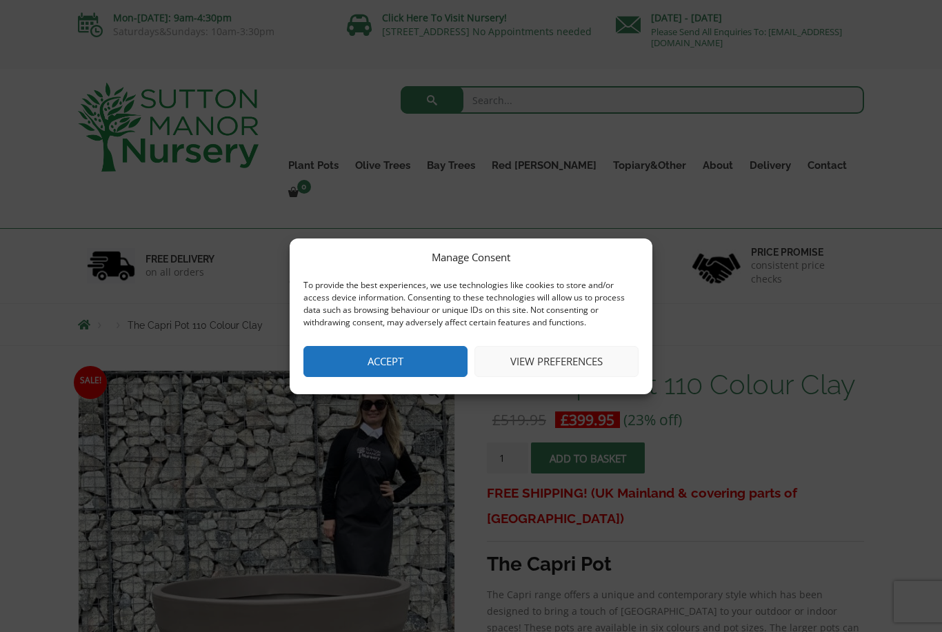
click at [419, 363] on button "Accept" at bounding box center [385, 361] width 164 height 31
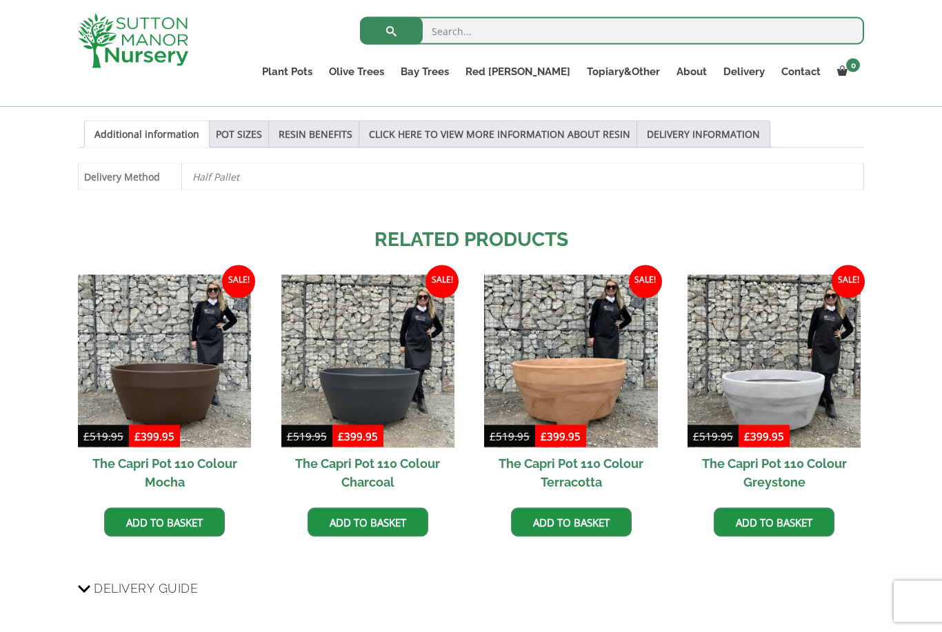
scroll to position [720, 0]
click at [741, 403] on img at bounding box center [773, 360] width 173 height 173
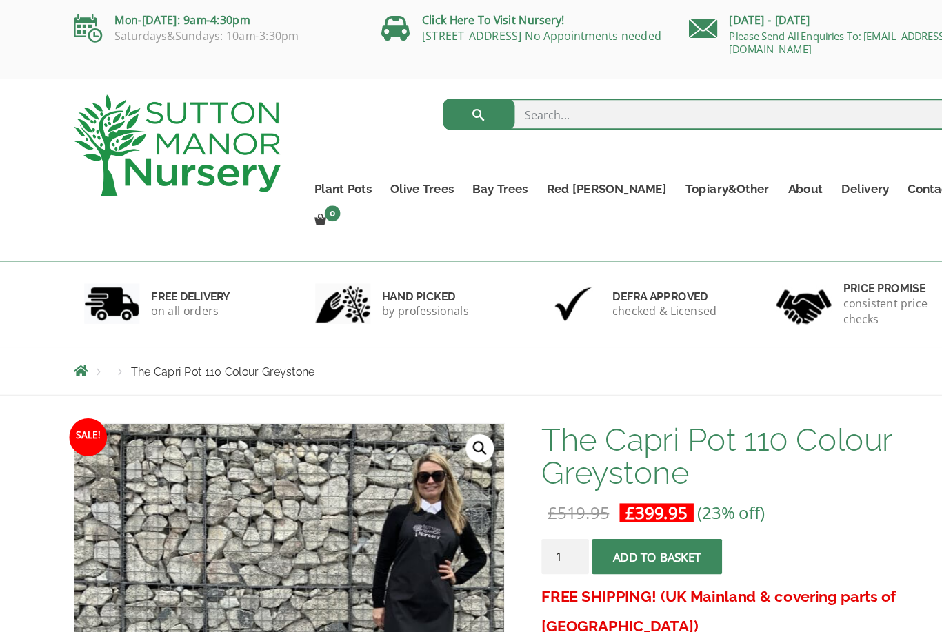
click at [0, 0] on link "Resin Bonded Pots" at bounding box center [0, 0] width 0 height 0
click at [174, 307] on div "Products The Capri Pot 110 Colour Greystone" at bounding box center [471, 324] width 807 height 41
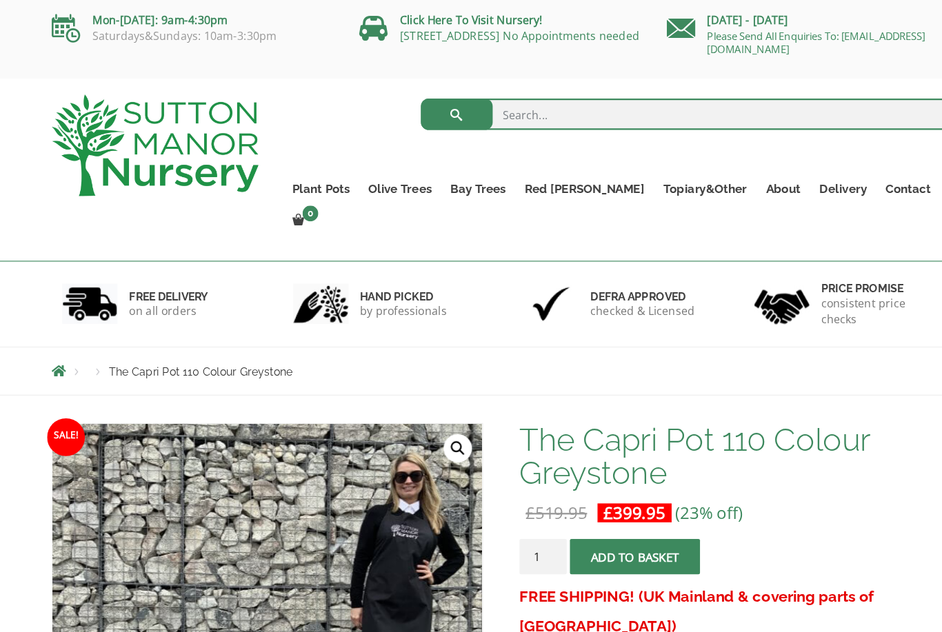
click at [302, 169] on link "Plant Pots" at bounding box center [313, 165] width 67 height 19
click at [0, 0] on link "100% Italian Terracotta" at bounding box center [0, 0] width 0 height 0
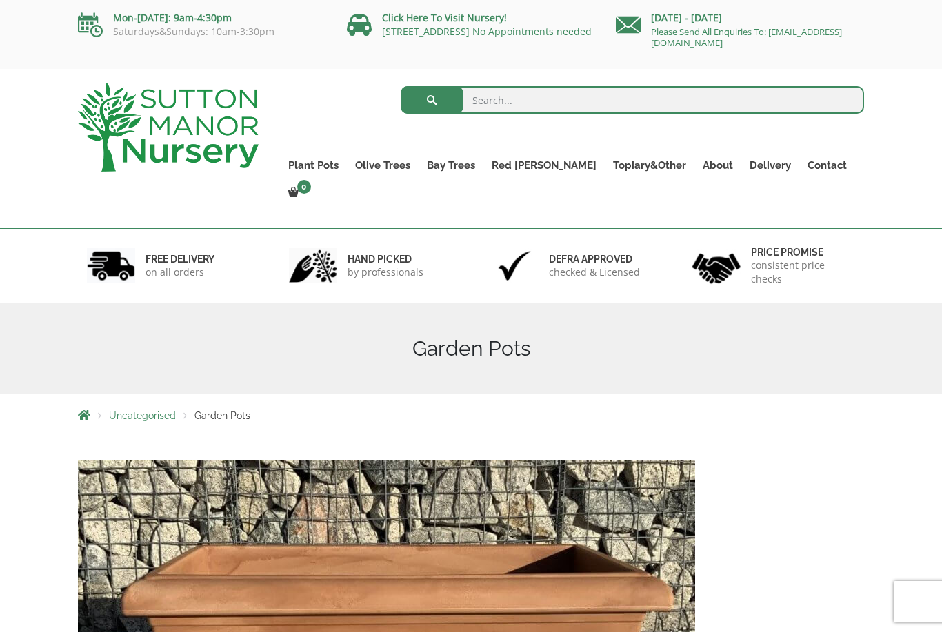
click at [0, 0] on link "The Atlantis Pots" at bounding box center [0, 0] width 0 height 0
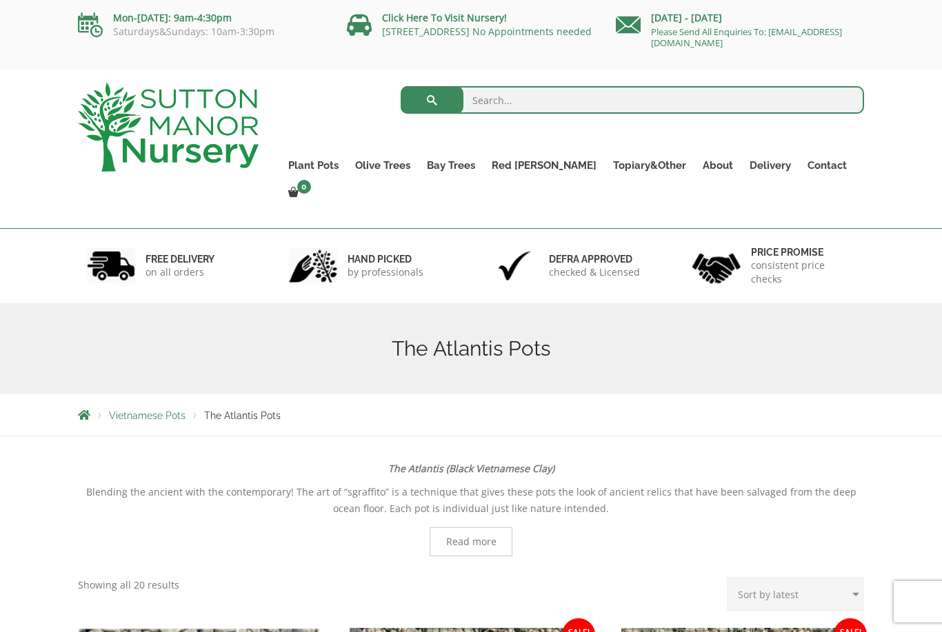
click at [0, 0] on link "The Old Stone Pots" at bounding box center [0, 0] width 0 height 0
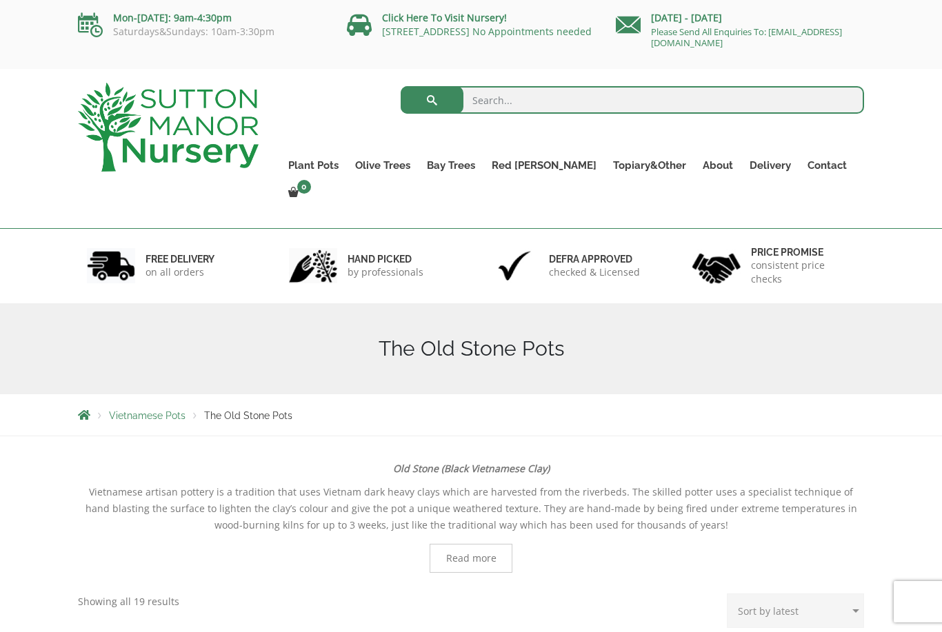
click at [0, 0] on link "The Iron Stone Pots" at bounding box center [0, 0] width 0 height 0
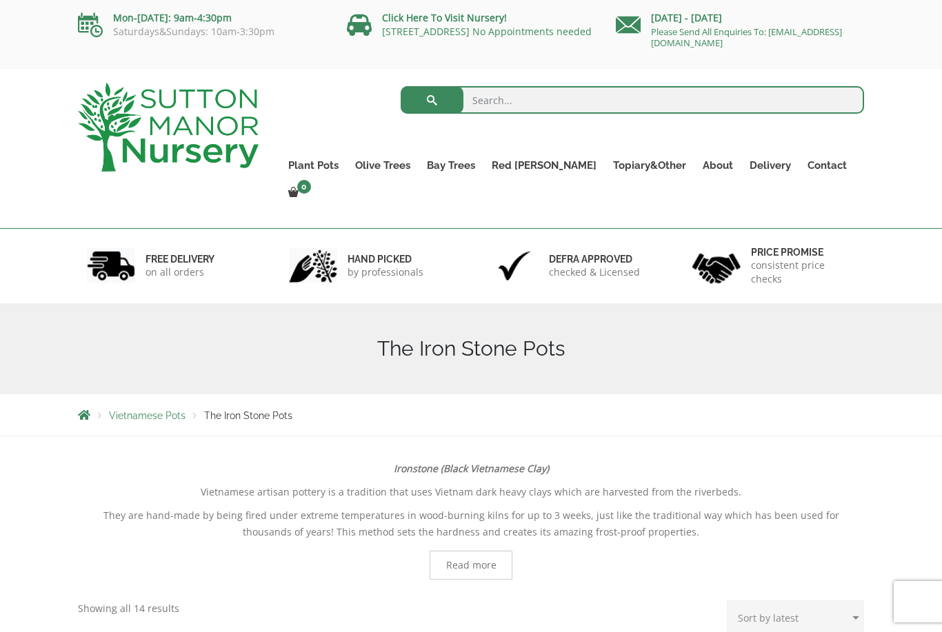
click at [0, 0] on link "Fibre Clay Pots" at bounding box center [0, 0] width 0 height 0
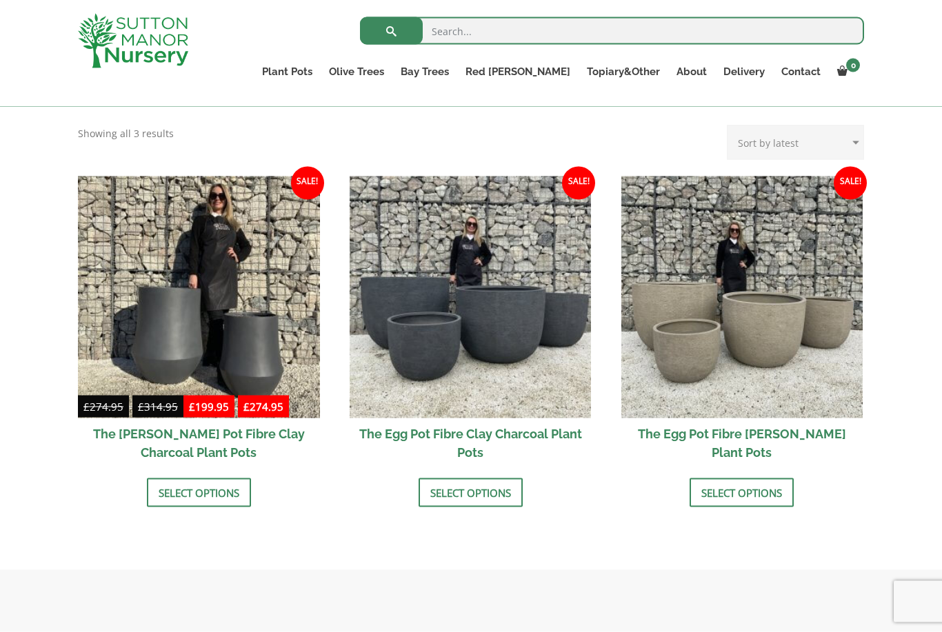
scroll to position [377, 0]
click at [174, 490] on link "Select options" at bounding box center [199, 492] width 104 height 29
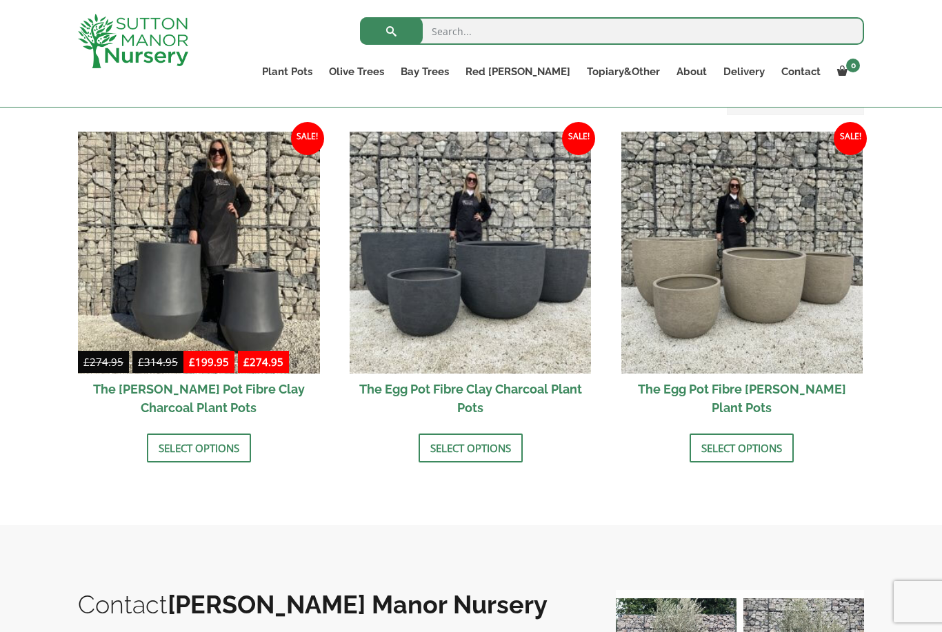
click at [0, 0] on link "Vietnamese Pots" at bounding box center [0, 0] width 0 height 0
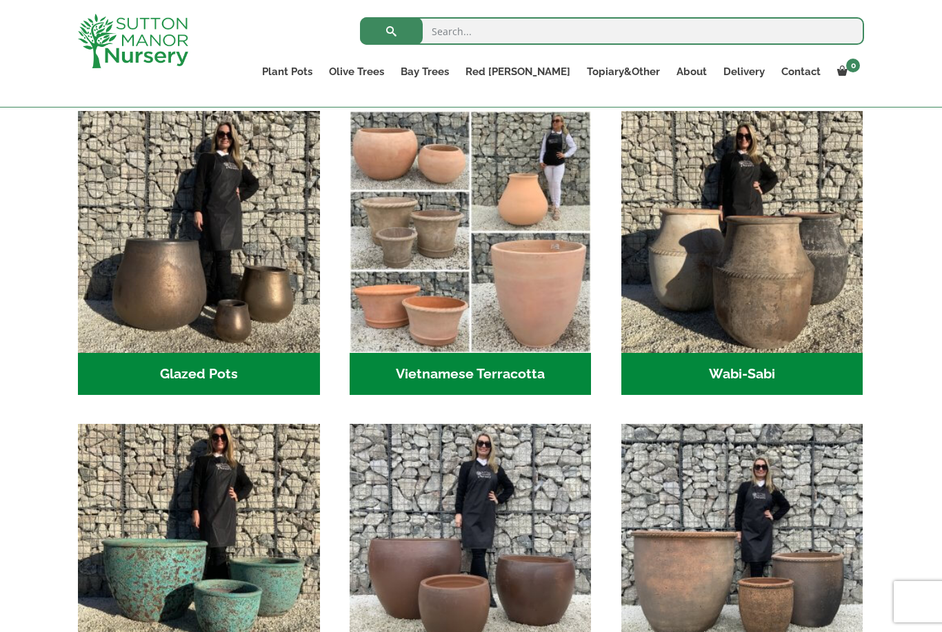
scroll to position [409, 0]
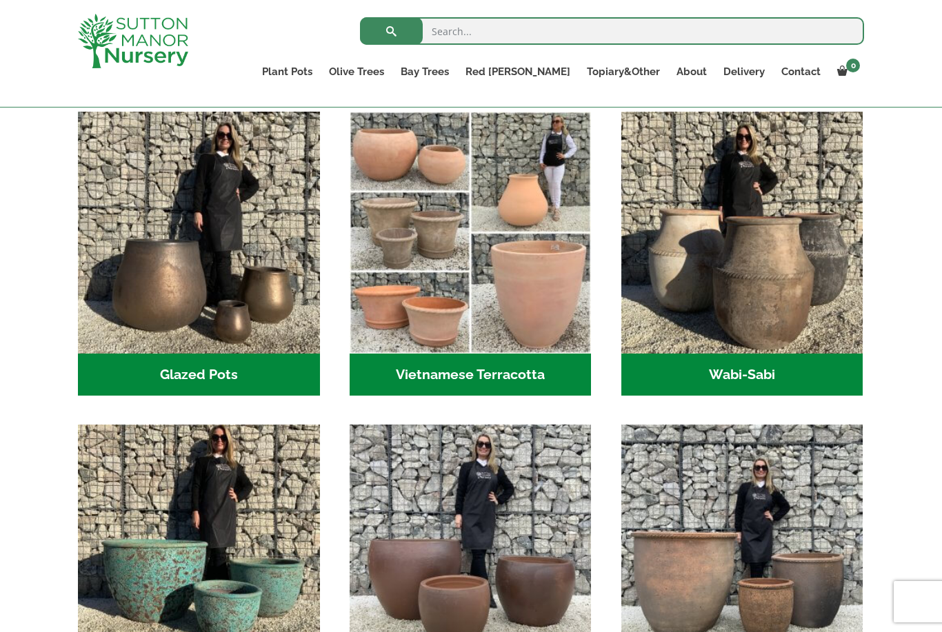
click at [501, 310] on img "Visit product category Vietnamese Terracotta" at bounding box center [471, 233] width 242 height 242
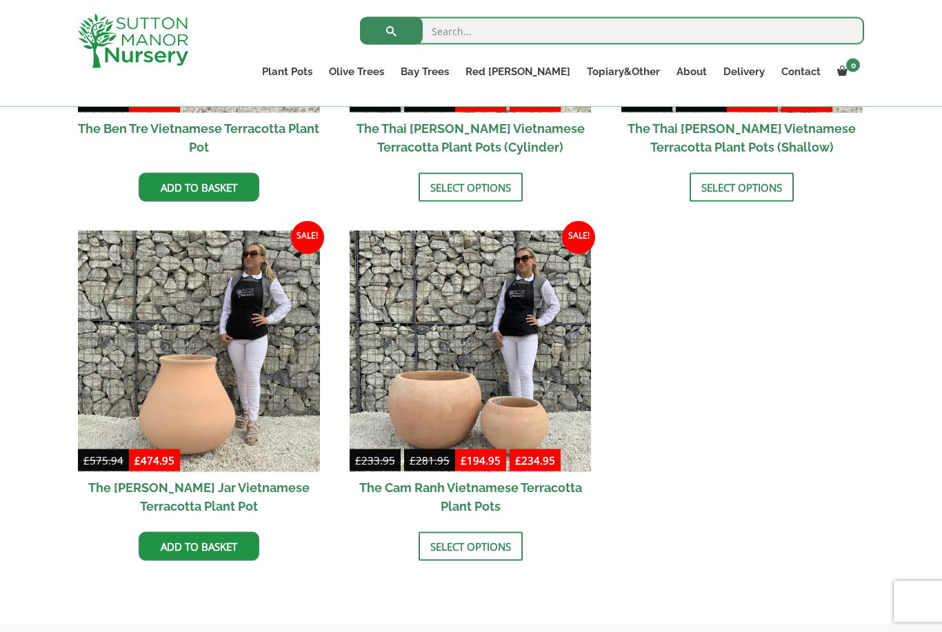
scroll to position [589, 0]
click at [410, 426] on img at bounding box center [471, 351] width 242 height 242
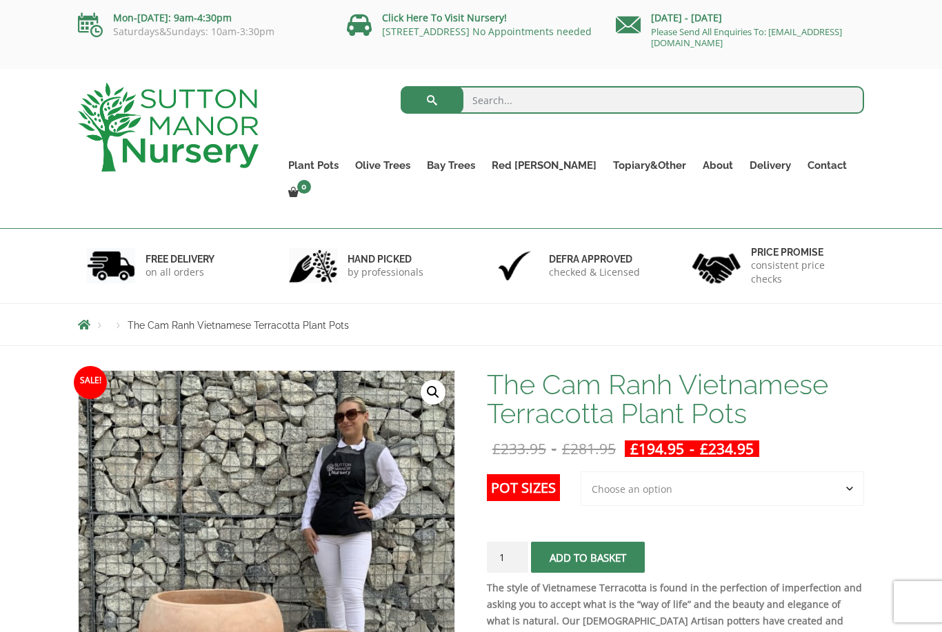
click at [479, 161] on link "Bay Trees" at bounding box center [450, 165] width 65 height 19
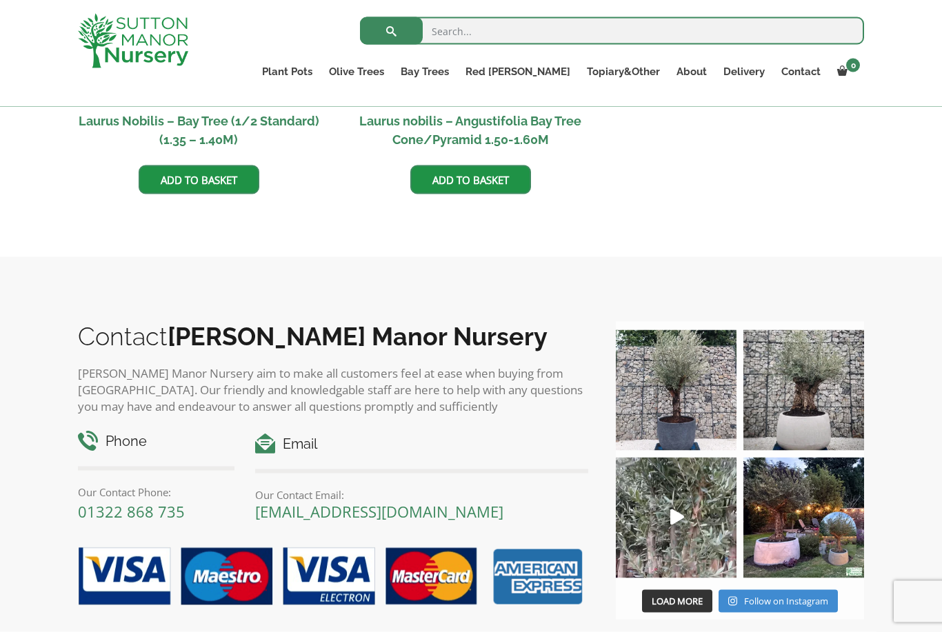
scroll to position [843, 0]
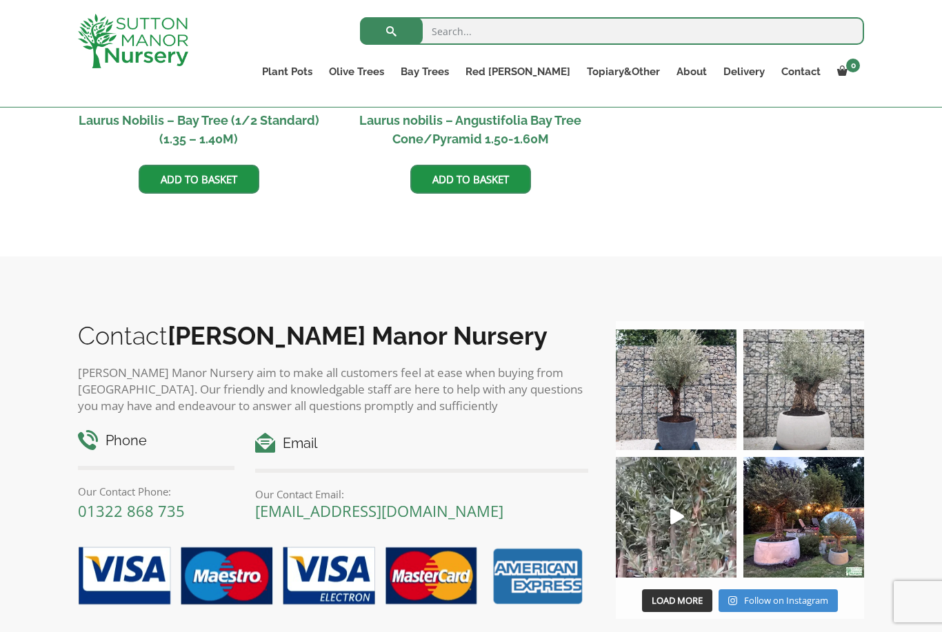
click at [787, 390] on img at bounding box center [803, 390] width 121 height 121
